Goal: Task Accomplishment & Management: Use online tool/utility

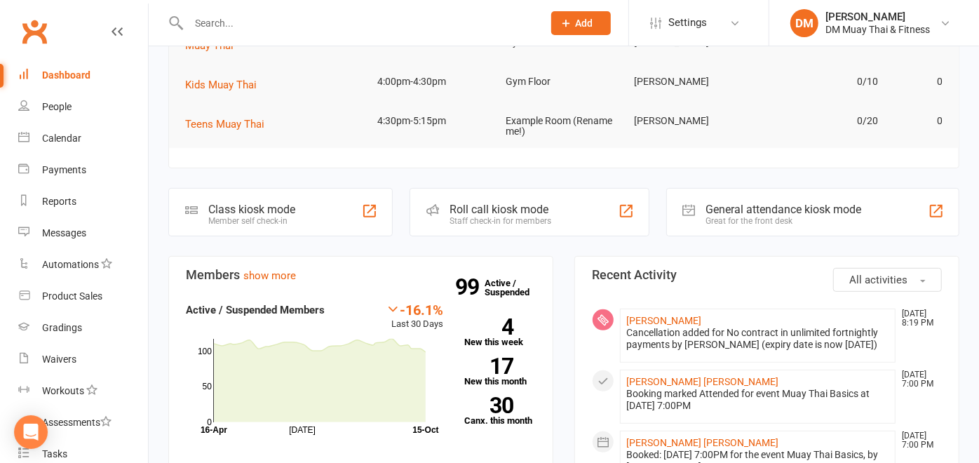
scroll to position [264, 0]
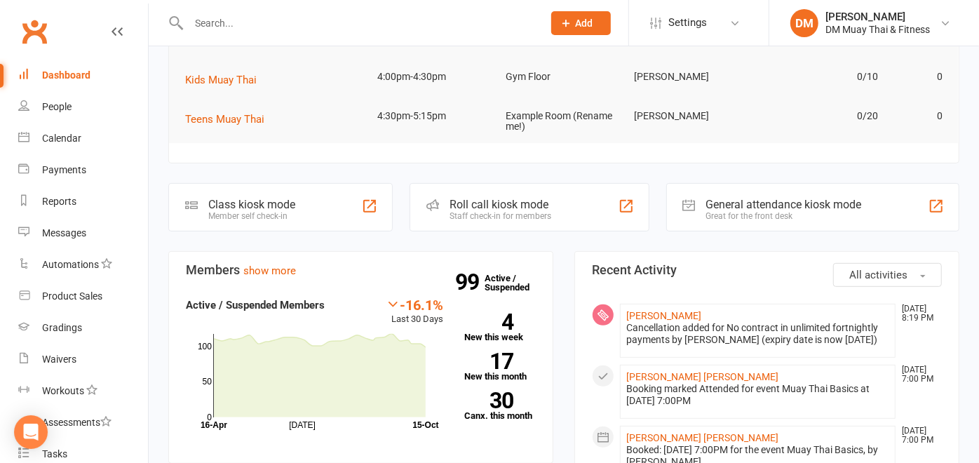
click at [566, 212] on div "Roll call kiosk mode Staff check-in for members" at bounding box center [528, 207] width 239 height 48
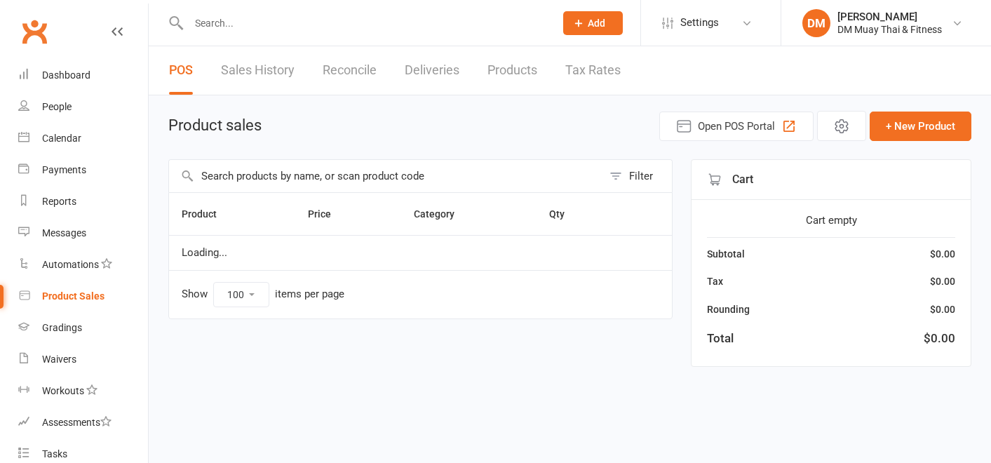
select select "100"
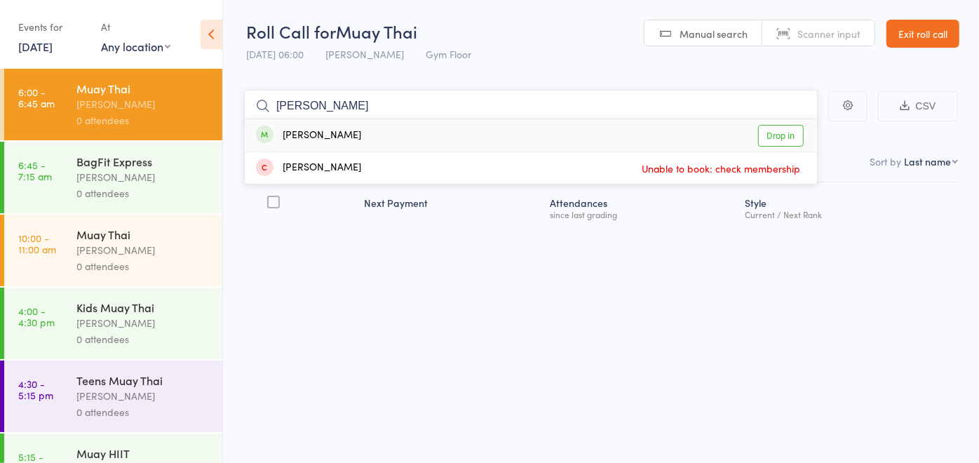
type input "liam"
click at [443, 142] on div "Liam Hanna Drop in" at bounding box center [531, 135] width 572 height 32
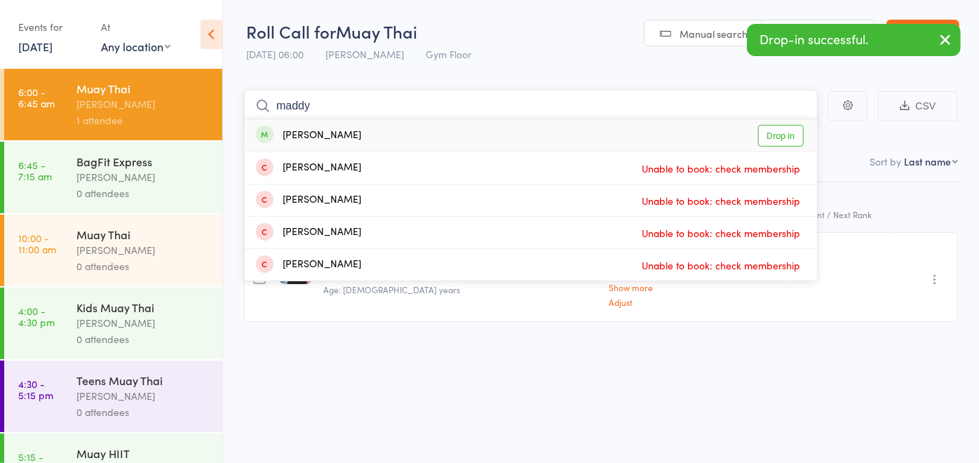
type input "maddy"
click at [435, 135] on div "Maddy Knight Drop in" at bounding box center [531, 135] width 572 height 32
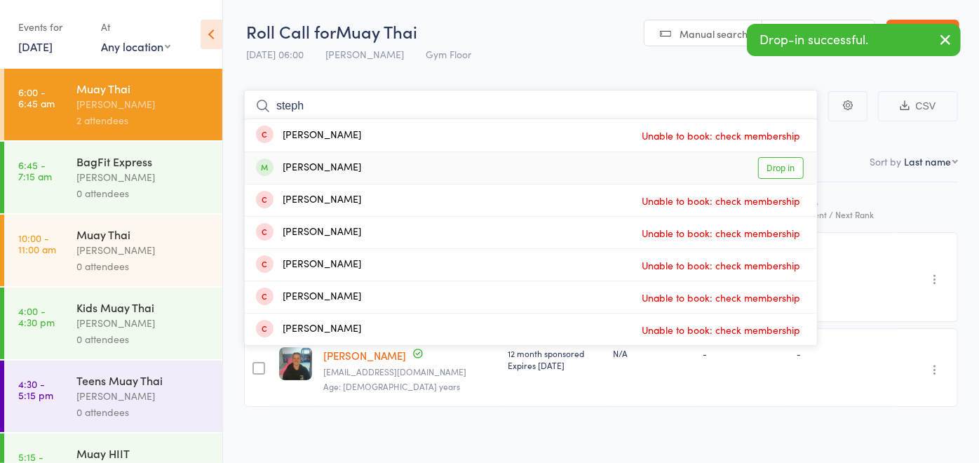
type input "steph"
click at [390, 158] on div "Stephen McDonald Drop in" at bounding box center [531, 168] width 572 height 32
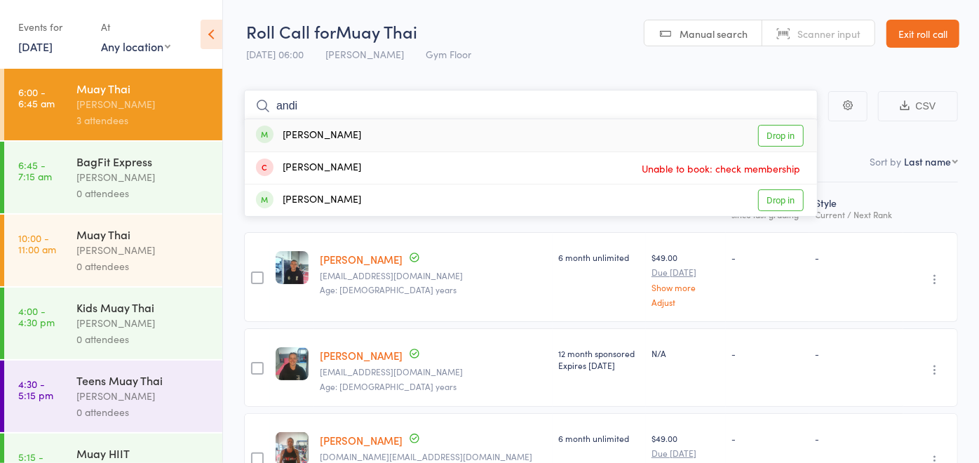
type input "andi"
click at [348, 139] on div "Andi Follett Drop in" at bounding box center [531, 135] width 572 height 32
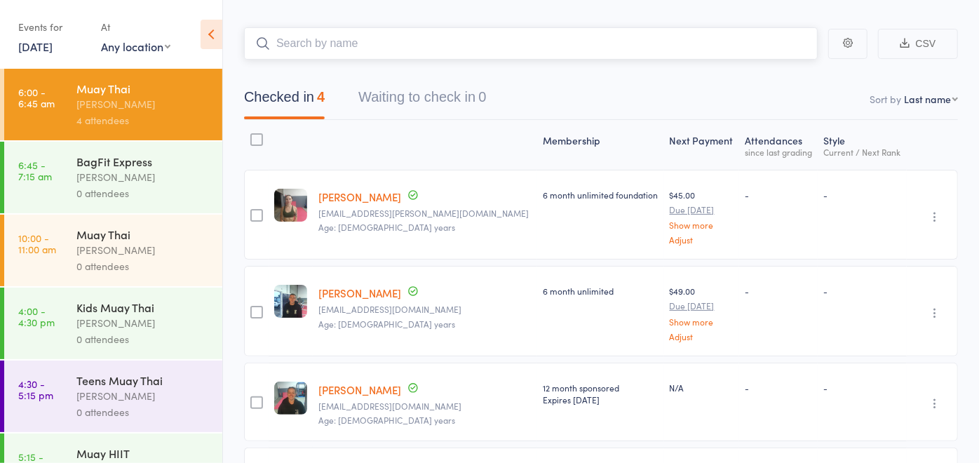
scroll to position [39, 0]
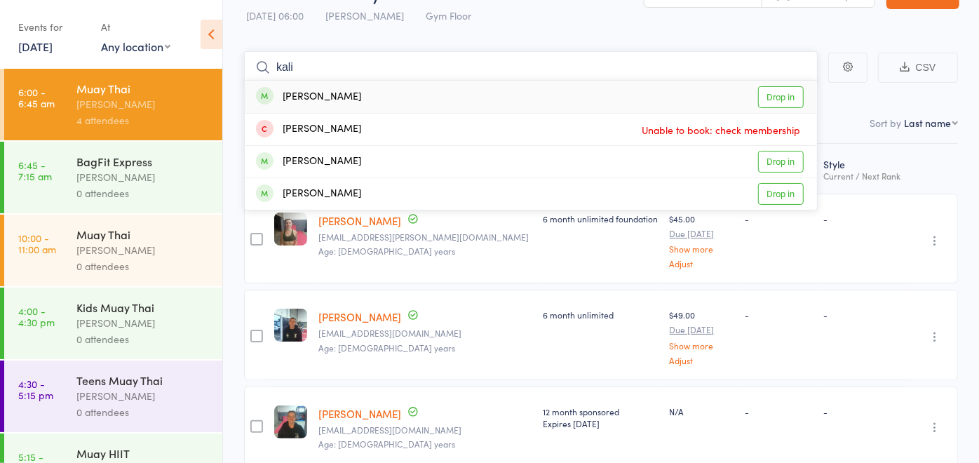
type input "kali"
click at [401, 96] on div "Kalila Zylstra Drop in" at bounding box center [531, 97] width 572 height 32
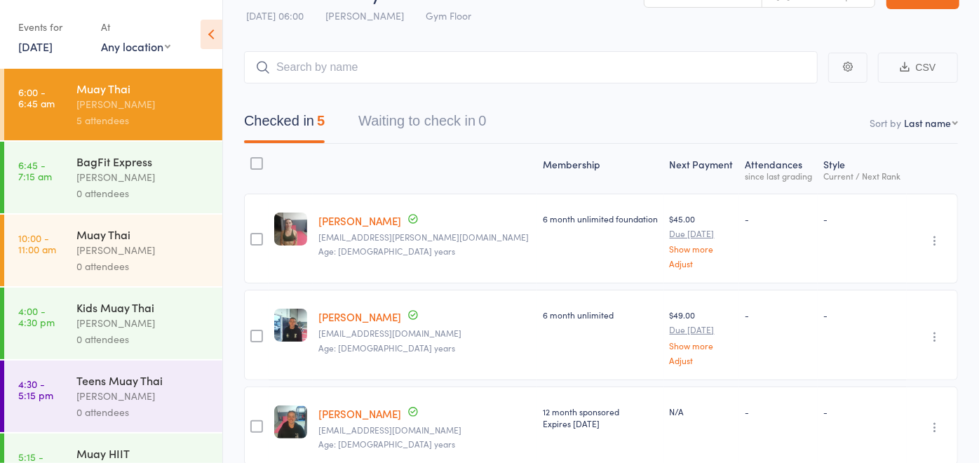
click at [109, 171] on div "[PERSON_NAME]" at bounding box center [143, 177] width 134 height 16
